Goal: Task Accomplishment & Management: Manage account settings

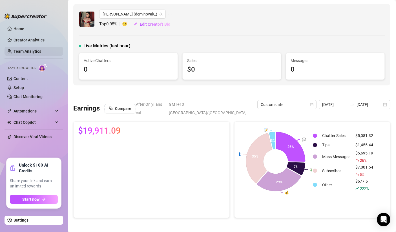
click at [28, 51] on link "Team Analytics" at bounding box center [28, 51] width 28 height 5
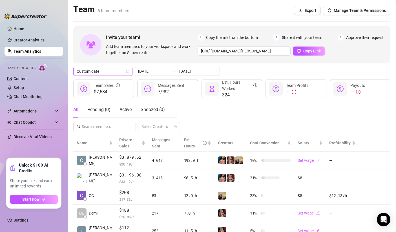
click at [126, 71] on icon "calendar" at bounding box center [127, 71] width 3 height 3
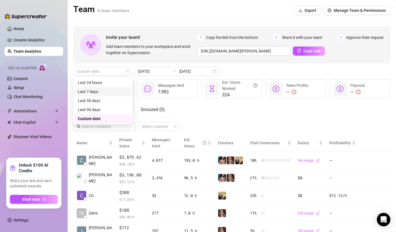
click at [116, 91] on div "Last 7 days" at bounding box center [103, 91] width 50 height 6
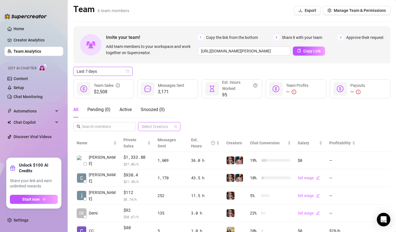
click at [165, 128] on div at bounding box center [156, 127] width 34 height 8
click at [151, 163] on span "Select tree node" at bounding box center [149, 162] width 5 height 5
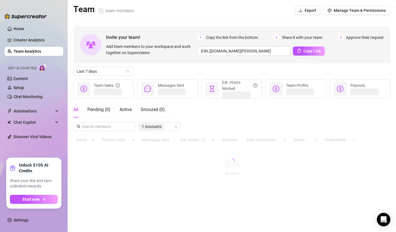
click at [208, 117] on div "All Pending ( 0 ) Active Snoozed ( 0 ) 1 Accounts" at bounding box center [231, 116] width 317 height 29
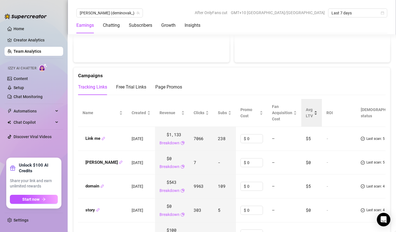
scroll to position [603, 0]
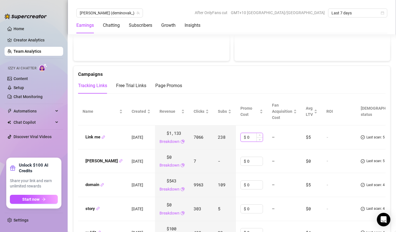
click at [247, 133] on input "0" at bounding box center [254, 137] width 15 height 8
type input "21"
click at [249, 67] on div "Campaigns" at bounding box center [231, 72] width 307 height 12
click at [247, 181] on input "0" at bounding box center [254, 185] width 15 height 8
type input "16"
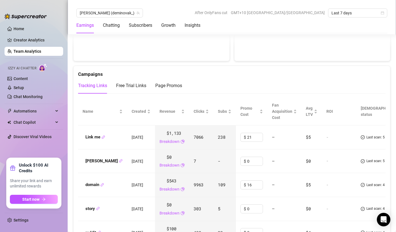
click at [246, 78] on div "Tracking Links Free Trial Links Page Promos" at bounding box center [231, 86] width 307 height 16
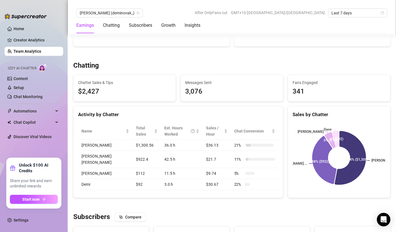
scroll to position [0, 0]
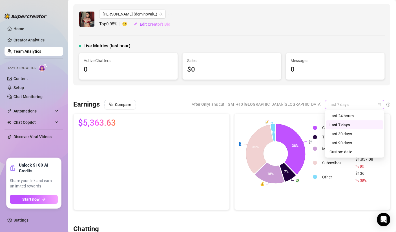
click at [355, 103] on span "Last 7 days" at bounding box center [354, 104] width 52 height 8
click at [352, 116] on div "Last 24 hours" at bounding box center [354, 116] width 50 height 6
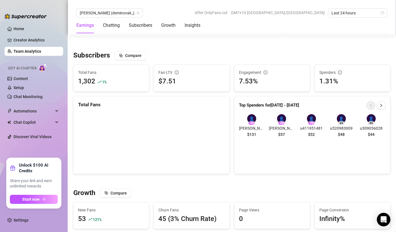
scroll to position [334, 0]
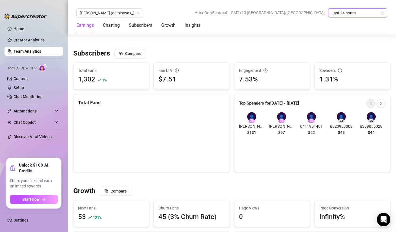
click at [360, 15] on span "Last 24 hours" at bounding box center [357, 13] width 52 height 8
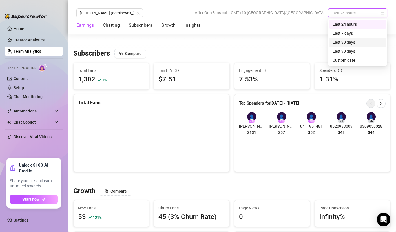
click at [352, 39] on div "Last 30 days" at bounding box center [358, 42] width 50 height 6
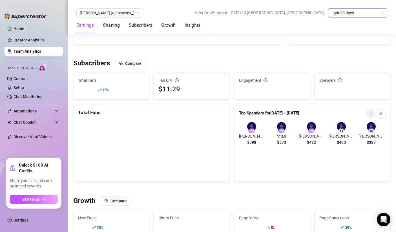
scroll to position [327, 0]
